Goal: Task Accomplishment & Management: Manage account settings

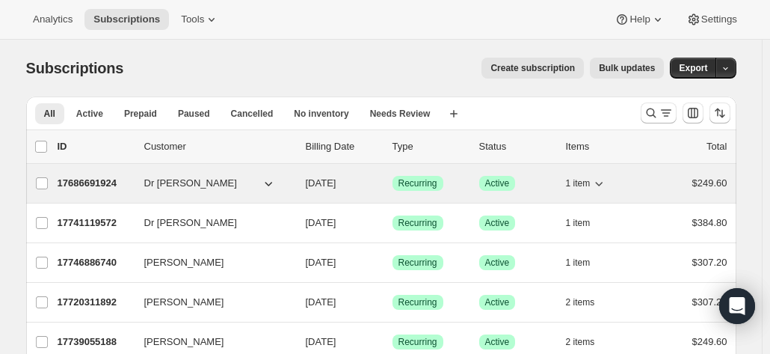
click at [103, 177] on p "17686691924" at bounding box center [95, 183] width 75 height 15
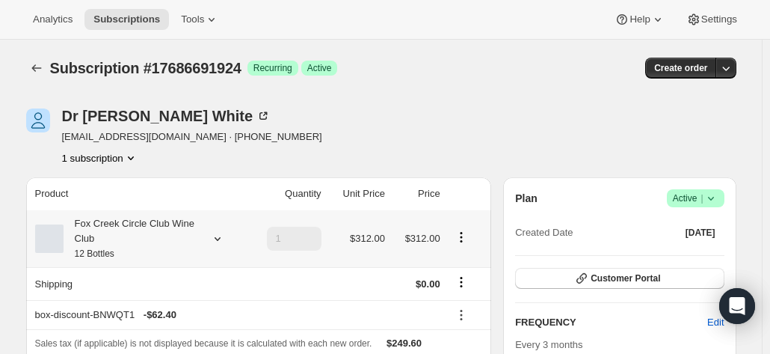
click at [129, 237] on div "Fox Creek Circle Club Wine Club 12 Bottles" at bounding box center [131, 238] width 135 height 45
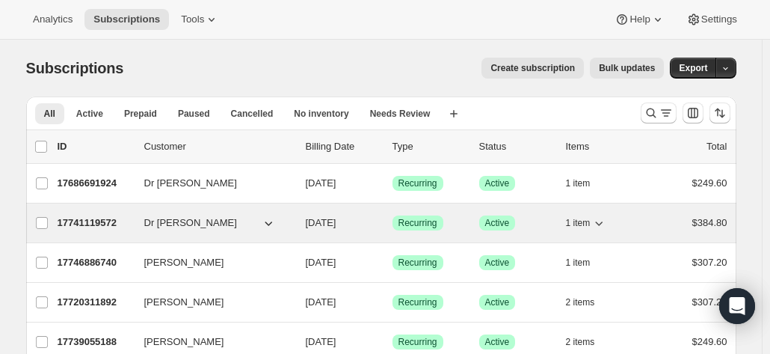
click at [89, 219] on p "17741119572" at bounding box center [95, 222] width 75 height 15
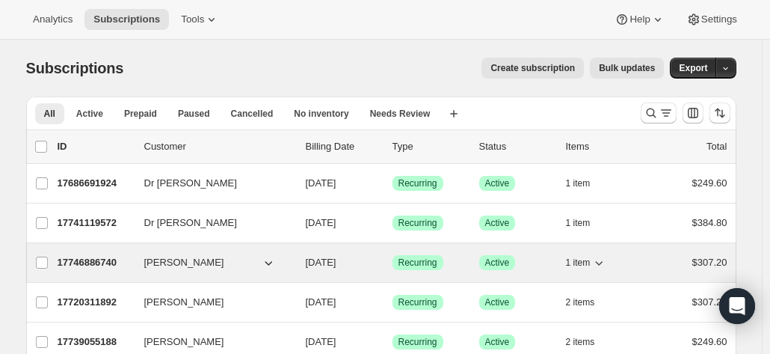
scroll to position [75, 0]
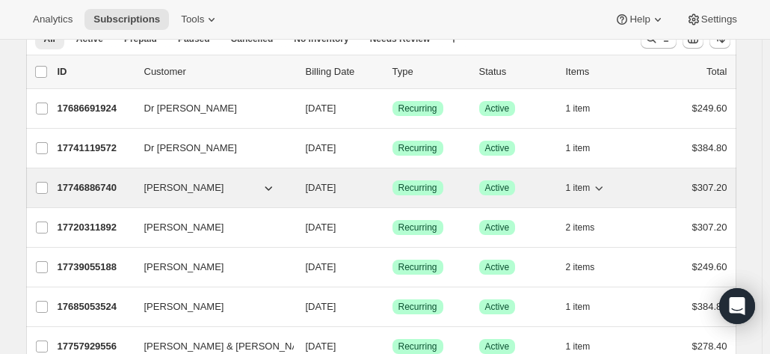
click at [90, 188] on p "17746886740" at bounding box center [95, 187] width 75 height 15
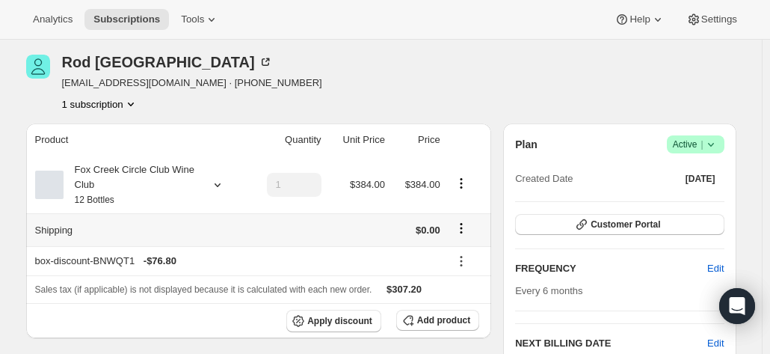
scroll to position [75, 0]
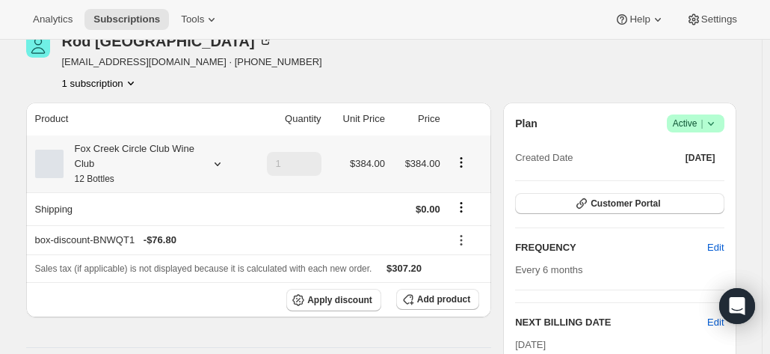
click at [110, 166] on div "Fox Creek Circle Club Wine Club 12 Bottles" at bounding box center [131, 163] width 135 height 45
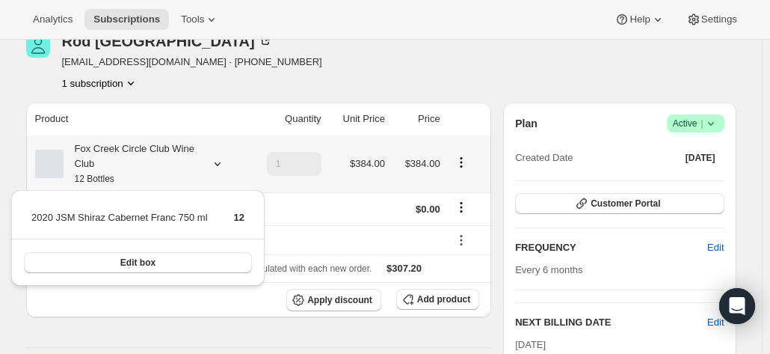
click at [109, 165] on div "Fox Creek Circle Club Wine Club 12 Bottles" at bounding box center [131, 163] width 135 height 45
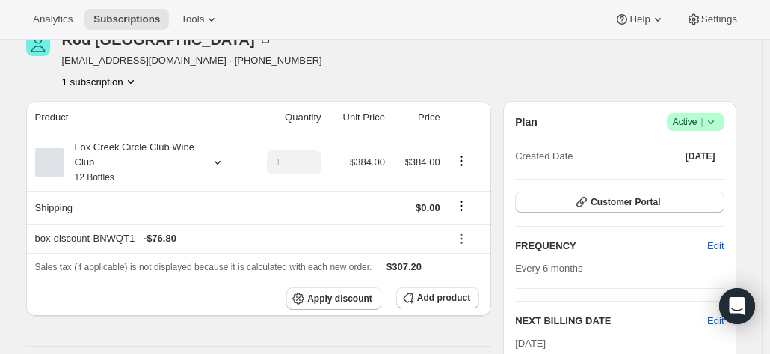
scroll to position [0, 0]
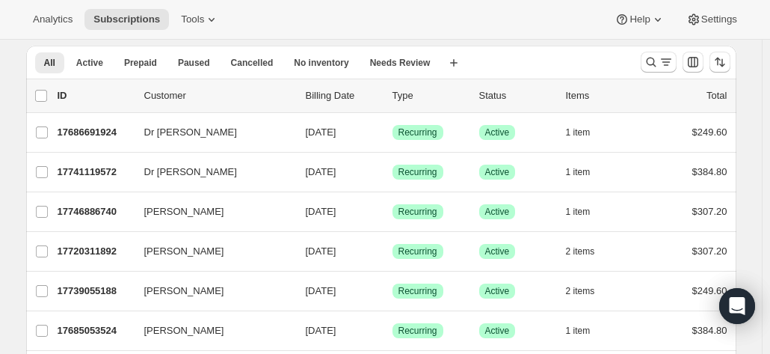
scroll to position [75, 0]
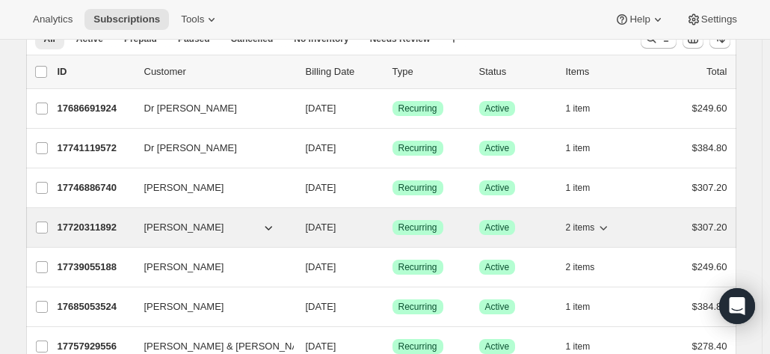
click at [78, 228] on p "17720311892" at bounding box center [95, 227] width 75 height 15
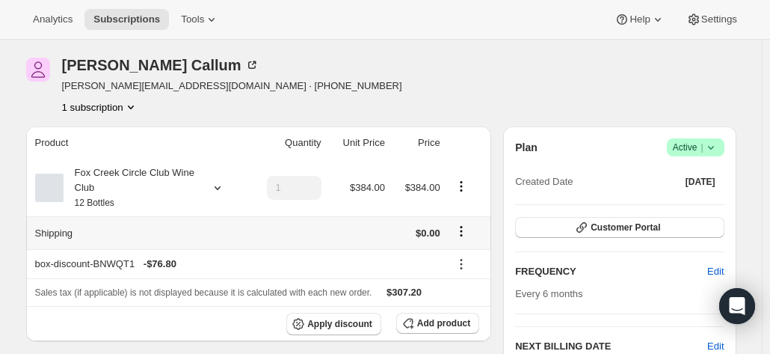
scroll to position [75, 0]
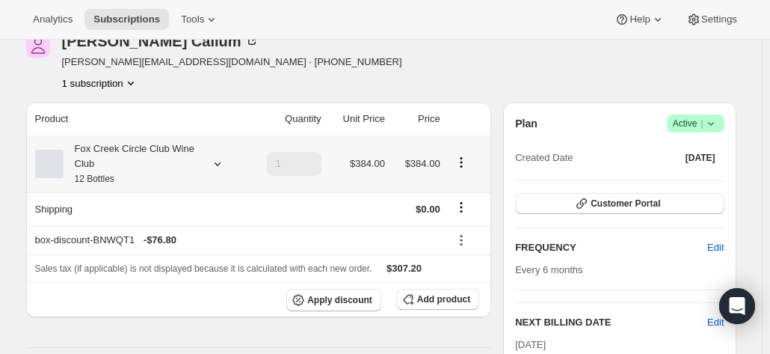
click at [99, 179] on small "12 Bottles" at bounding box center [95, 179] width 40 height 10
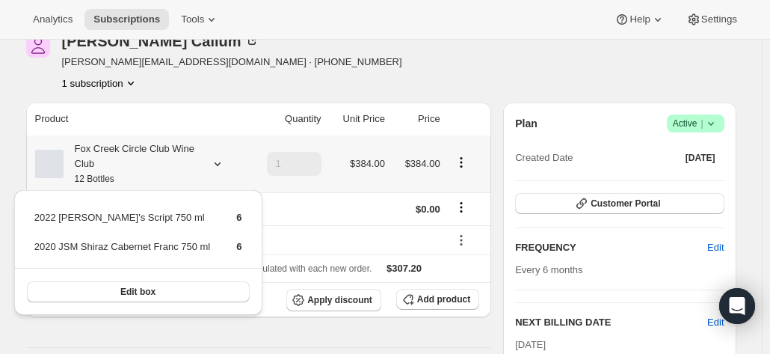
click at [97, 178] on small "12 Bottles" at bounding box center [95, 179] width 40 height 10
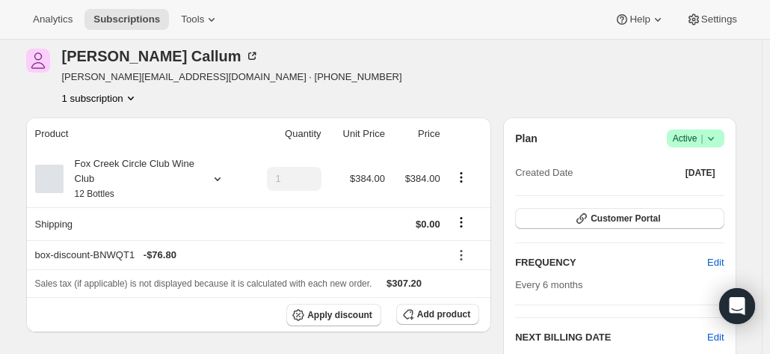
scroll to position [0, 0]
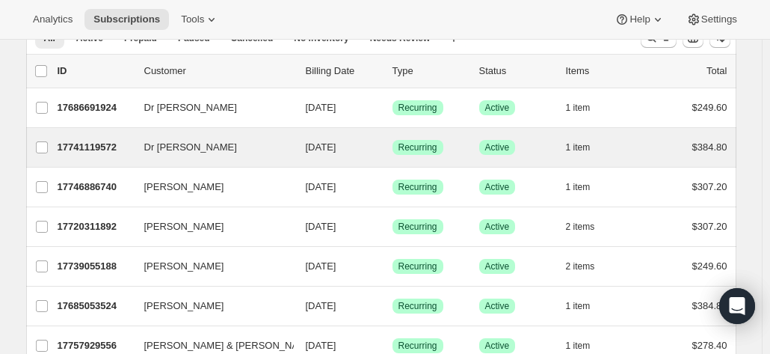
scroll to position [150, 0]
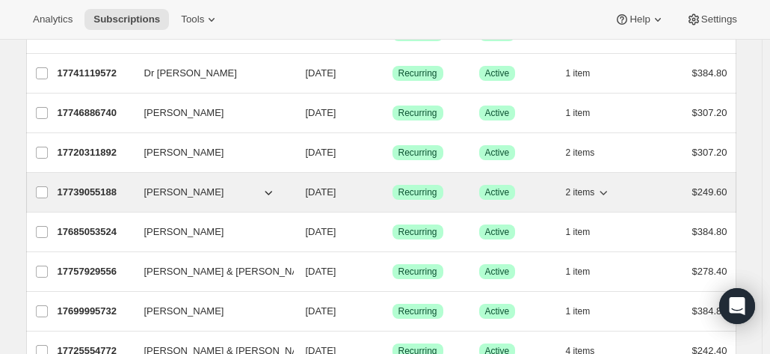
click at [100, 198] on div "17739055188 Tanya Maunder 10/08/2025 Success Recurring Success Active 2 items $…" at bounding box center [393, 192] width 670 height 21
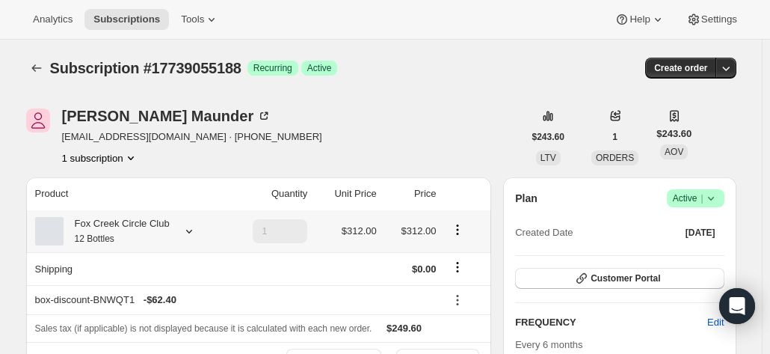
click at [153, 231] on div "Fox Creek Circle Club 12 Bottles" at bounding box center [117, 231] width 106 height 30
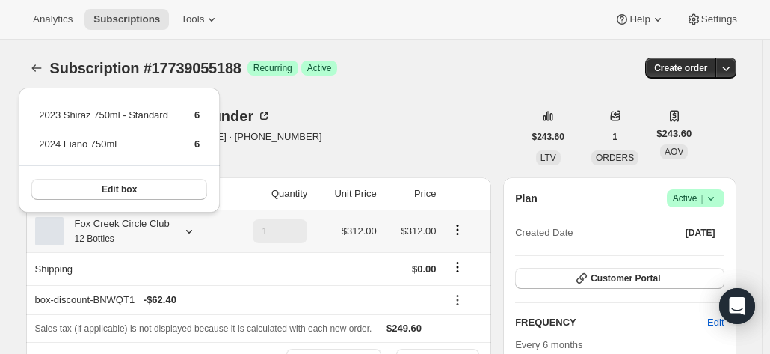
click at [153, 231] on div "Fox Creek Circle Club 12 Bottles" at bounding box center [117, 231] width 106 height 30
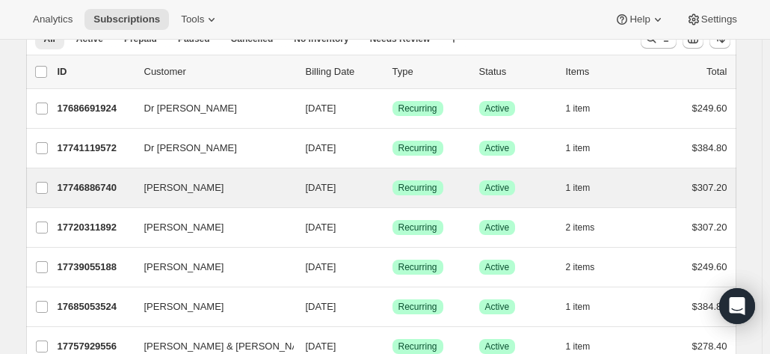
scroll to position [150, 0]
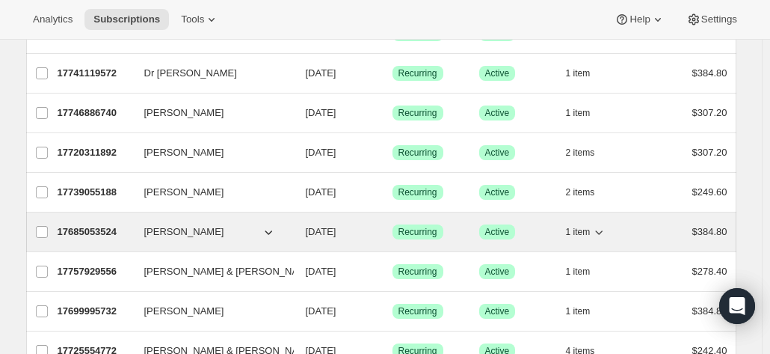
click at [117, 231] on p "17685053524" at bounding box center [95, 231] width 75 height 15
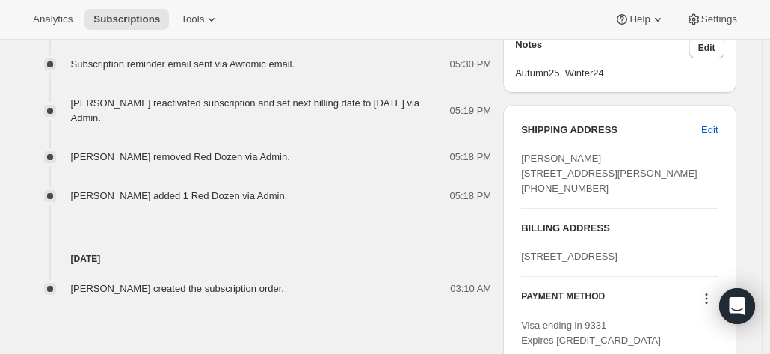
scroll to position [598, 0]
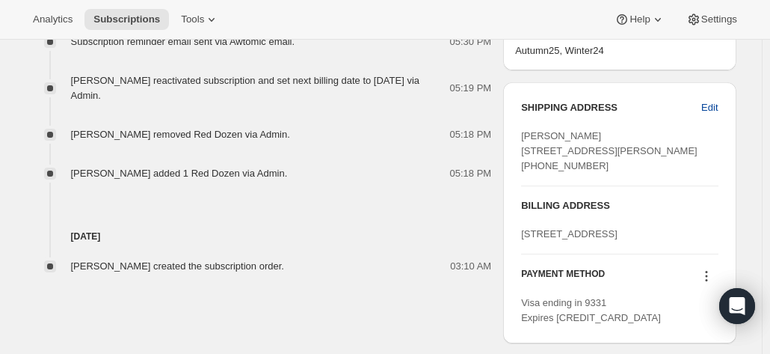
click at [714, 102] on span "Edit" at bounding box center [710, 107] width 16 height 15
select select "QLD"
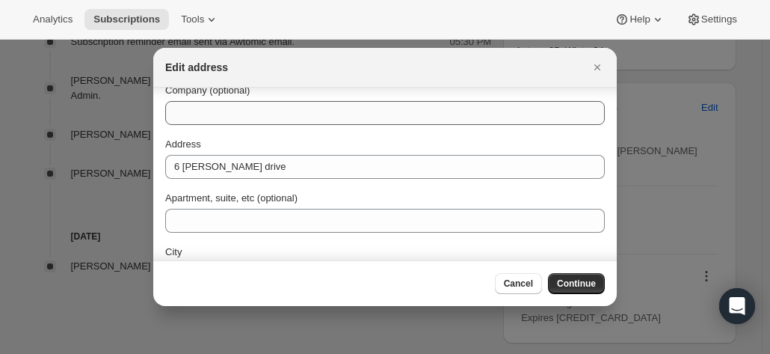
scroll to position [0, 0]
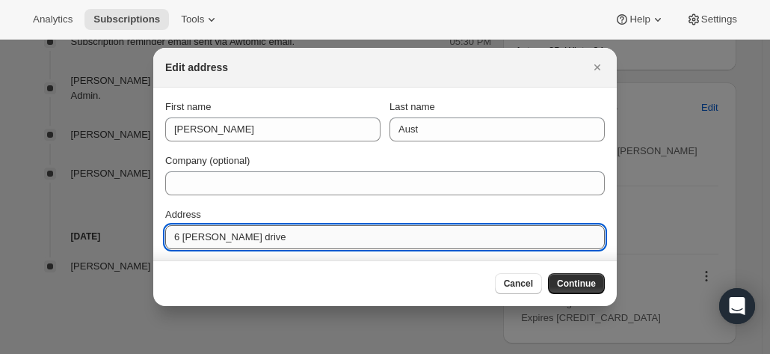
click at [189, 236] on input "6 unsworth drive" at bounding box center [385, 237] width 440 height 24
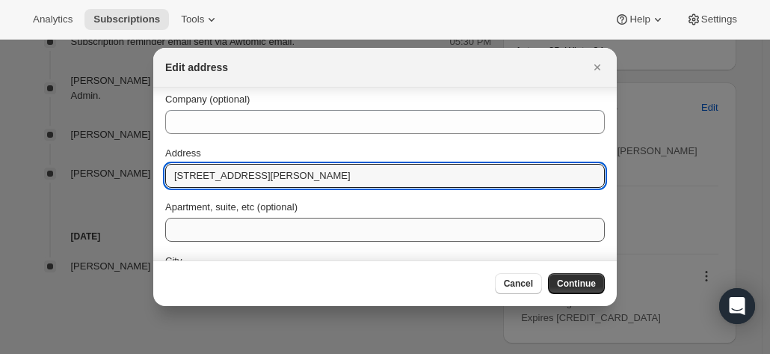
scroll to position [75, 0]
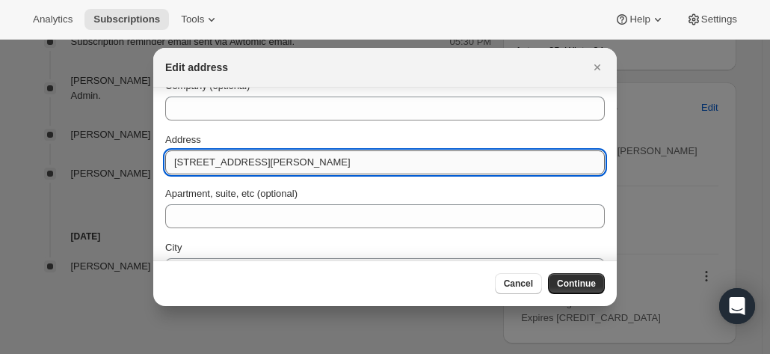
click at [279, 168] on input "6 Unsworth drive" at bounding box center [385, 162] width 440 height 24
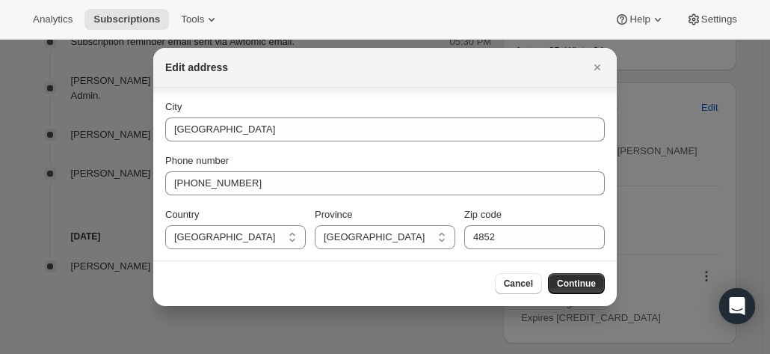
scroll to position [0, 0]
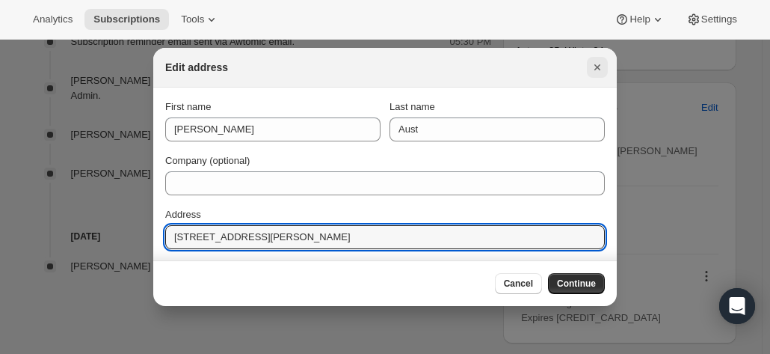
type input "6 Unsworth Drive"
click at [594, 68] on icon "Close" at bounding box center [597, 67] width 15 height 15
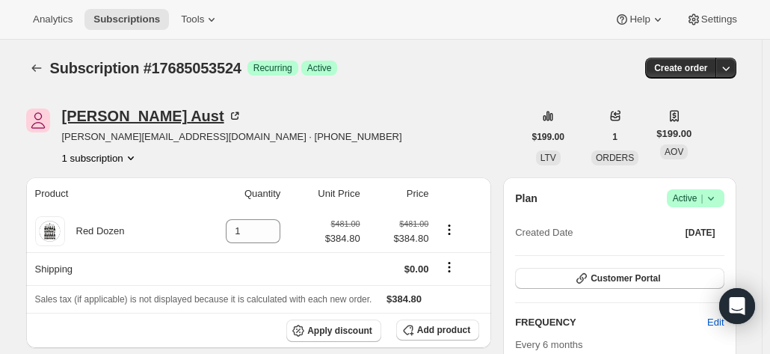
click at [227, 116] on icon at bounding box center [234, 115] width 15 height 15
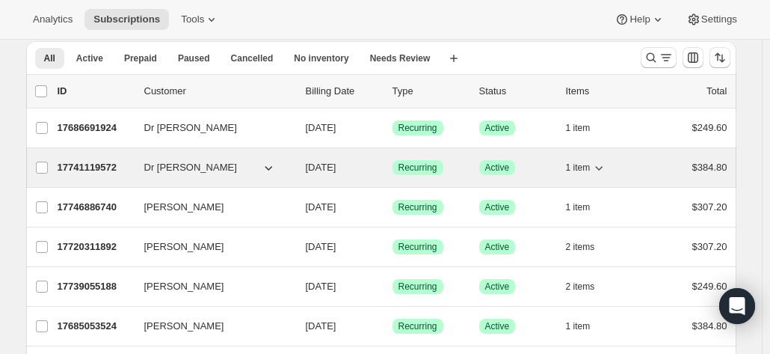
scroll to position [75, 0]
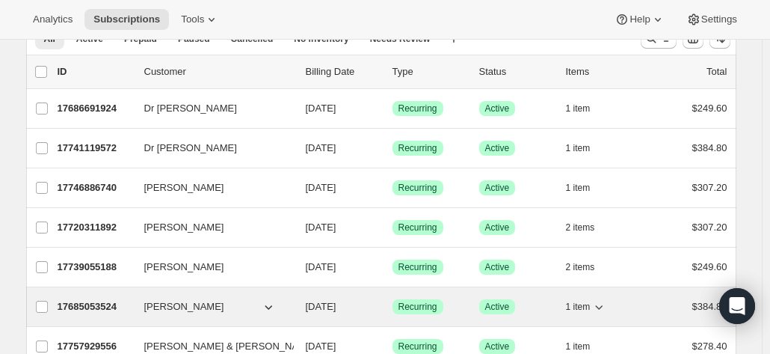
click at [113, 300] on p "17685053524" at bounding box center [95, 306] width 75 height 15
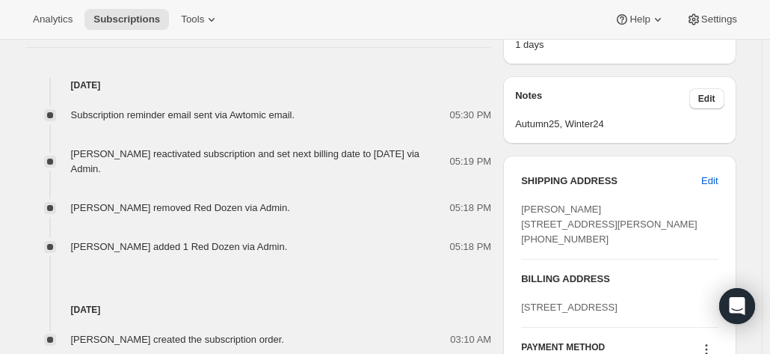
scroll to position [598, 0]
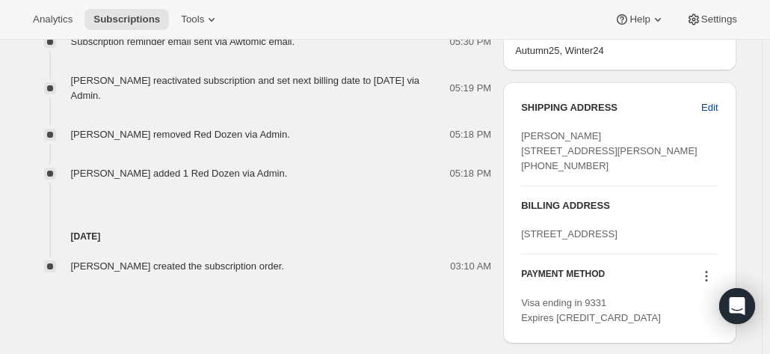
click at [706, 105] on span "Edit" at bounding box center [710, 107] width 16 height 15
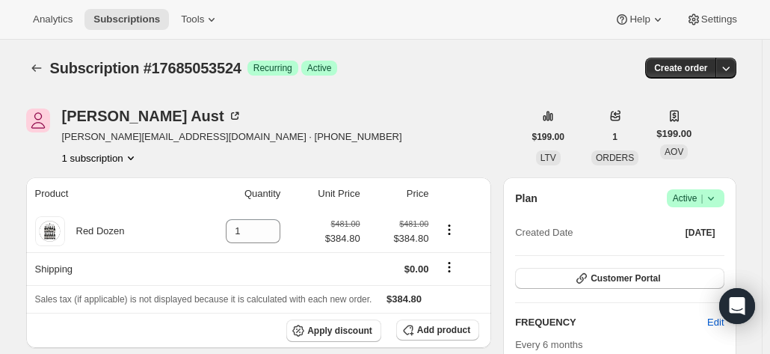
select select "QLD"
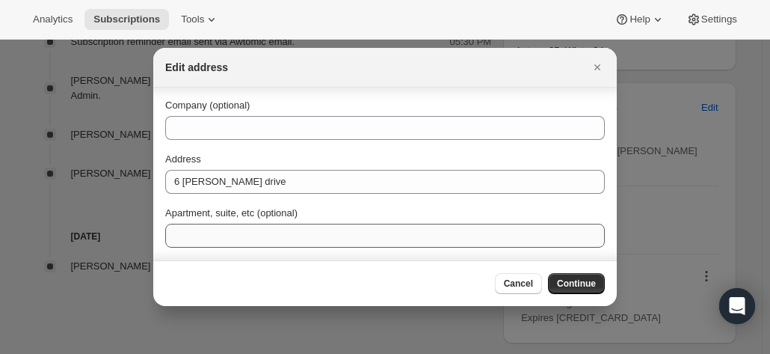
scroll to position [75, 0]
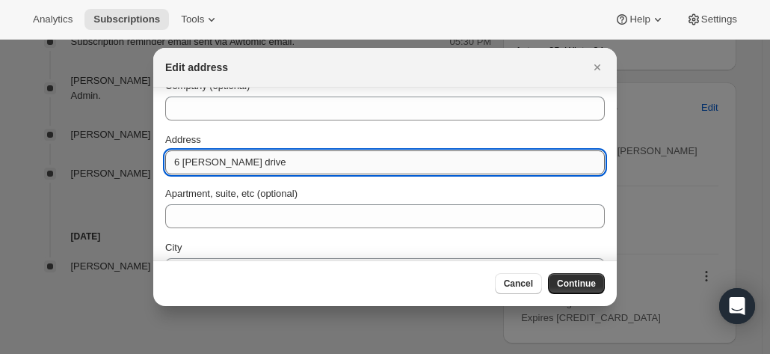
drag, startPoint x: 187, startPoint y: 161, endPoint x: 197, endPoint y: 163, distance: 10.0
click at [186, 161] on input "6 unsworth drive" at bounding box center [385, 162] width 440 height 24
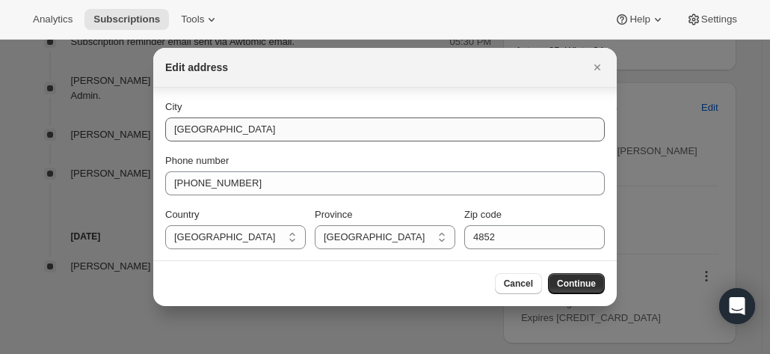
type input "6 Unsworth Drive"
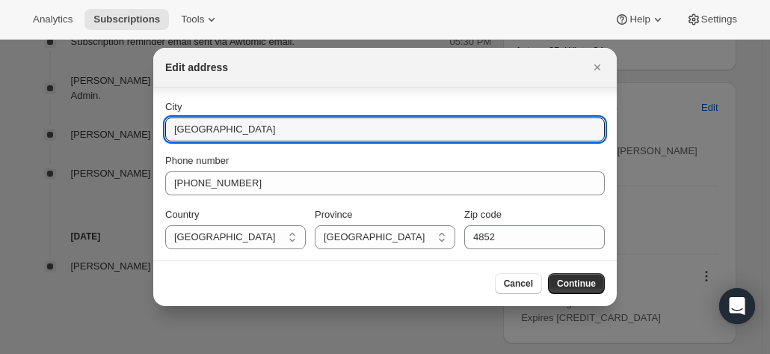
drag, startPoint x: 269, startPoint y: 134, endPoint x: 93, endPoint y: 105, distance: 178.0
type input "Mission Beach"
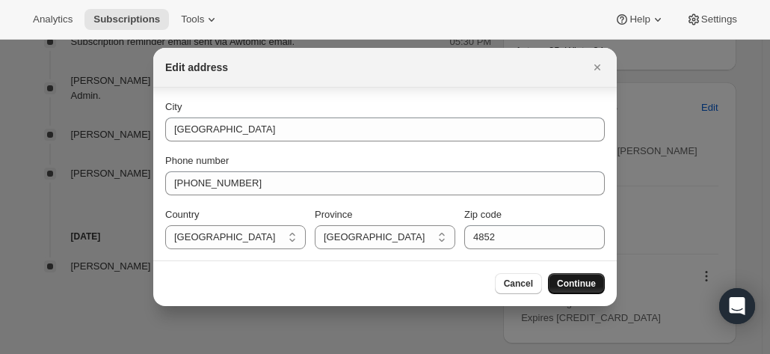
click at [588, 286] on span "Continue" at bounding box center [576, 283] width 39 height 12
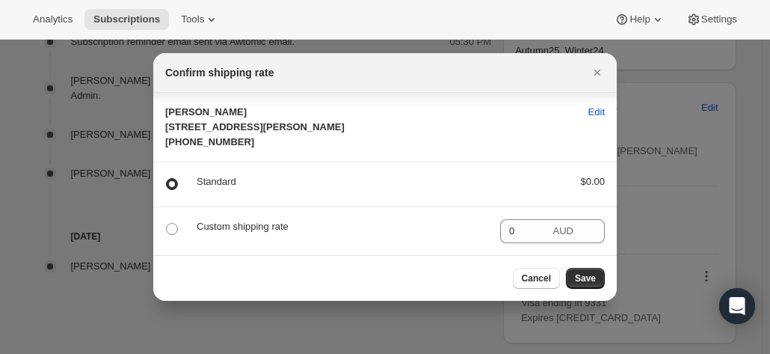
scroll to position [17, 0]
click at [563, 280] on div "Cancel Save" at bounding box center [559, 278] width 92 height 21
click at [586, 284] on span "Save" at bounding box center [585, 278] width 21 height 12
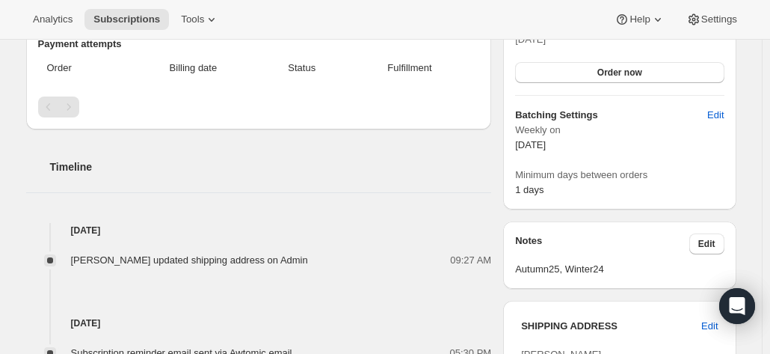
scroll to position [673, 0]
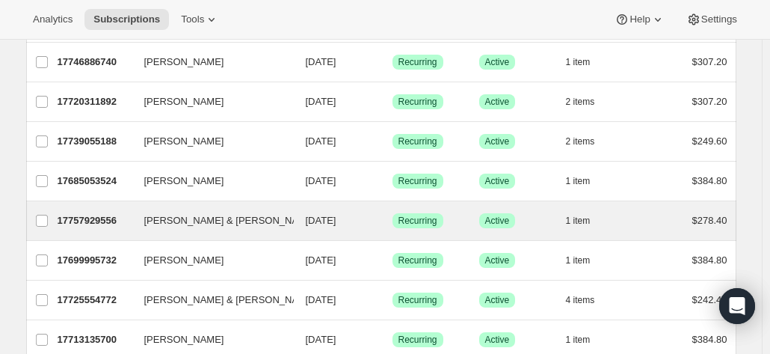
scroll to position [224, 0]
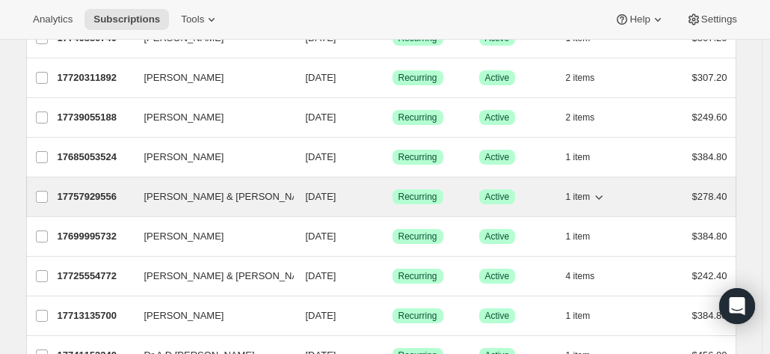
click at [93, 193] on p "17757929556" at bounding box center [95, 196] width 75 height 15
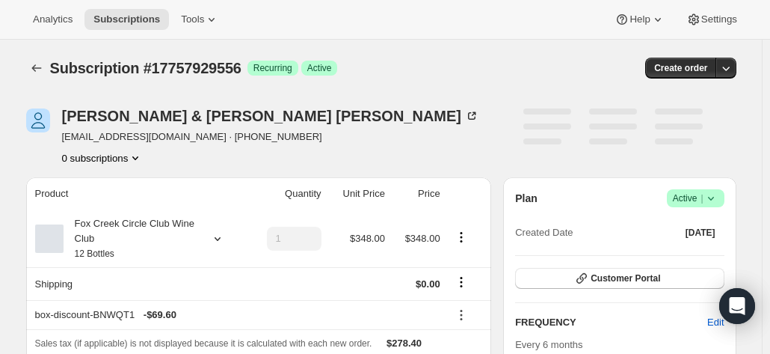
scroll to position [75, 0]
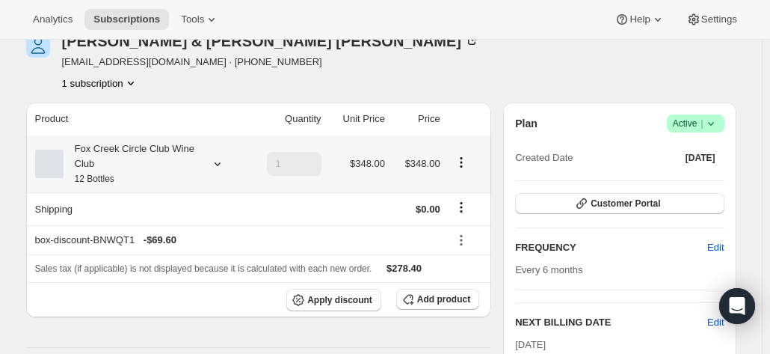
click at [139, 174] on div "Fox Creek Circle Club Wine Club 12 Bottles" at bounding box center [131, 163] width 135 height 45
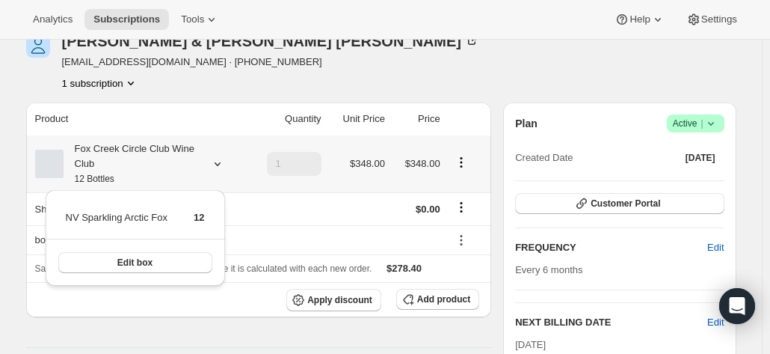
click at [139, 174] on div "Fox Creek Circle Club Wine Club 12 Bottles" at bounding box center [131, 163] width 135 height 45
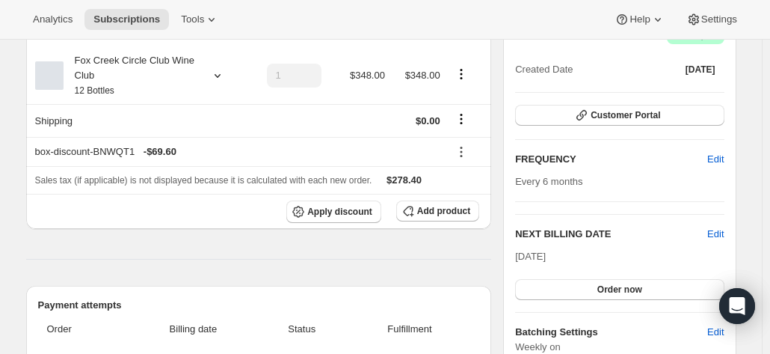
scroll to position [0, 0]
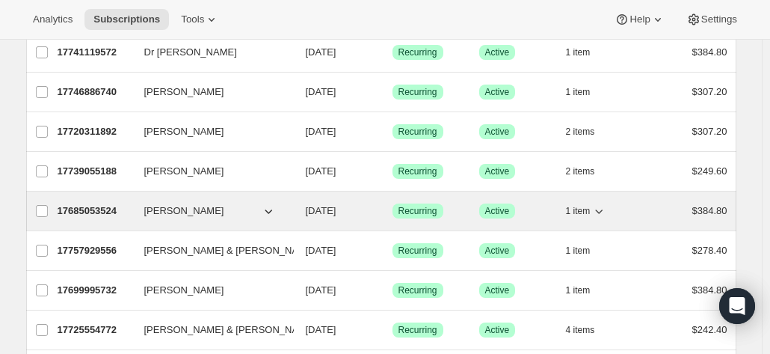
scroll to position [224, 0]
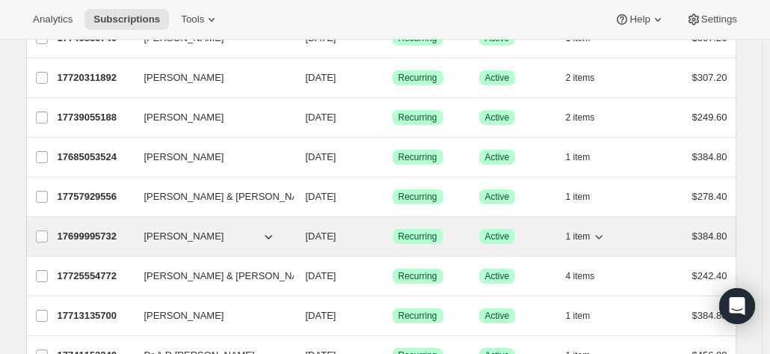
click at [90, 233] on p "17699995732" at bounding box center [95, 236] width 75 height 15
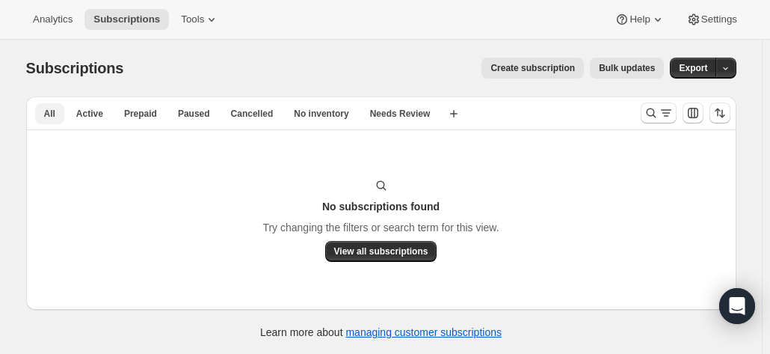
click at [47, 114] on span "All" at bounding box center [49, 114] width 11 height 12
click at [378, 246] on span "View all subscriptions" at bounding box center [381, 251] width 94 height 12
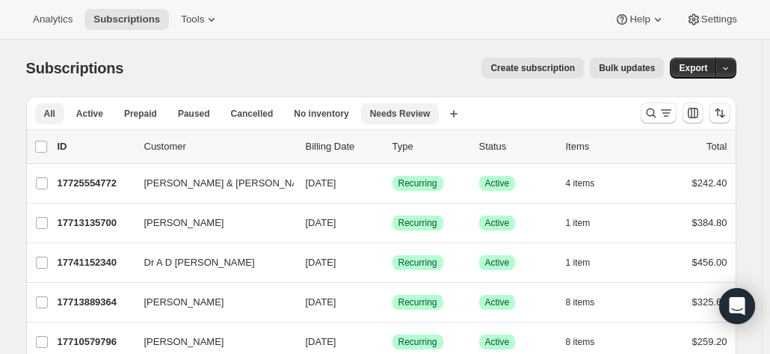
click at [386, 120] on button "Needs Review" at bounding box center [400, 113] width 79 height 21
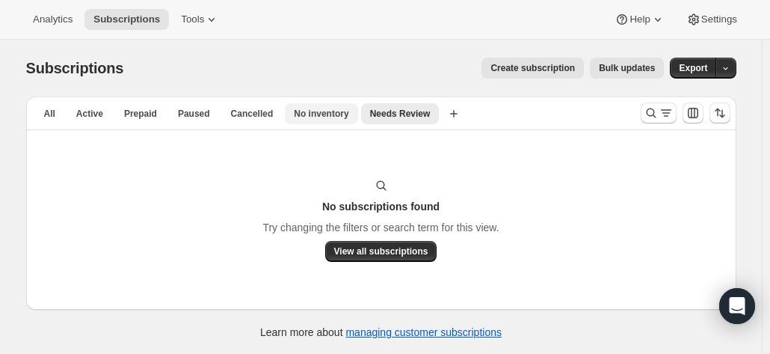
click at [297, 116] on span "No inventory" at bounding box center [321, 114] width 55 height 12
click at [239, 113] on span "Cancelled" at bounding box center [252, 114] width 43 height 12
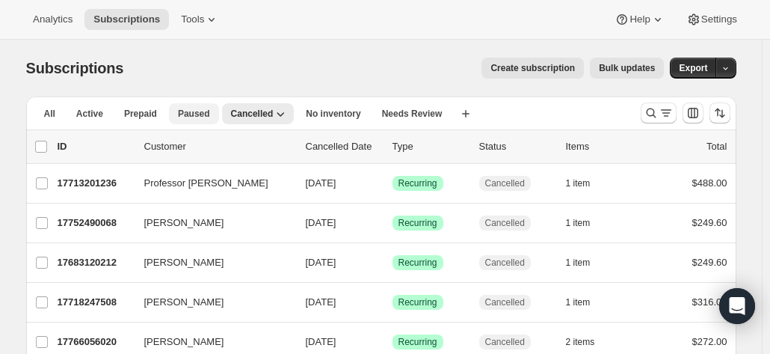
click at [191, 115] on span "Paused" at bounding box center [194, 114] width 32 height 12
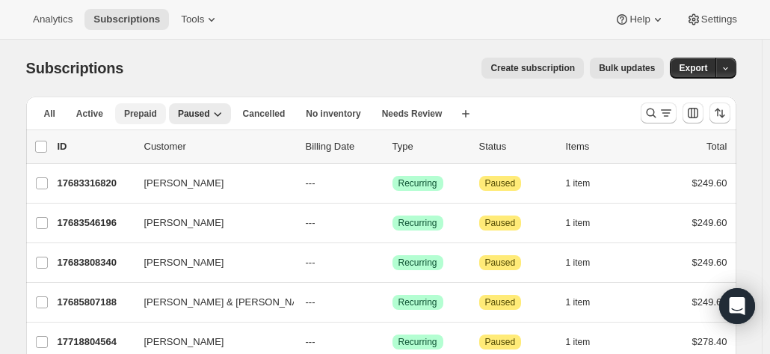
click at [130, 116] on span "Prepaid" at bounding box center [140, 114] width 33 height 12
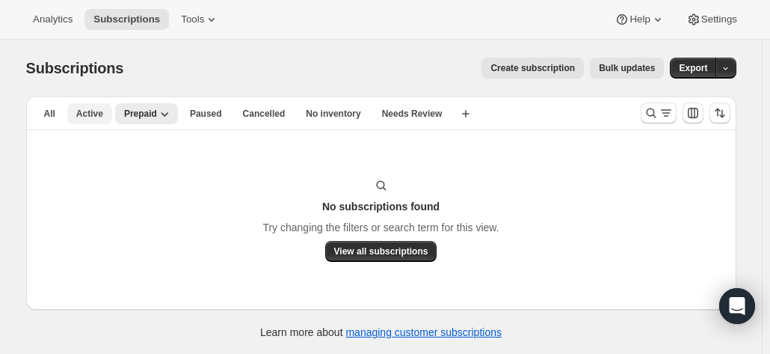
click at [91, 114] on span "Active" at bounding box center [89, 114] width 27 height 12
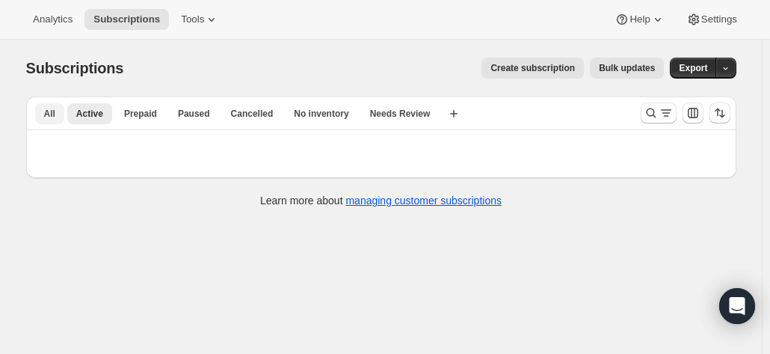
click at [49, 116] on span "All" at bounding box center [49, 114] width 11 height 12
